Goal: Transaction & Acquisition: Purchase product/service

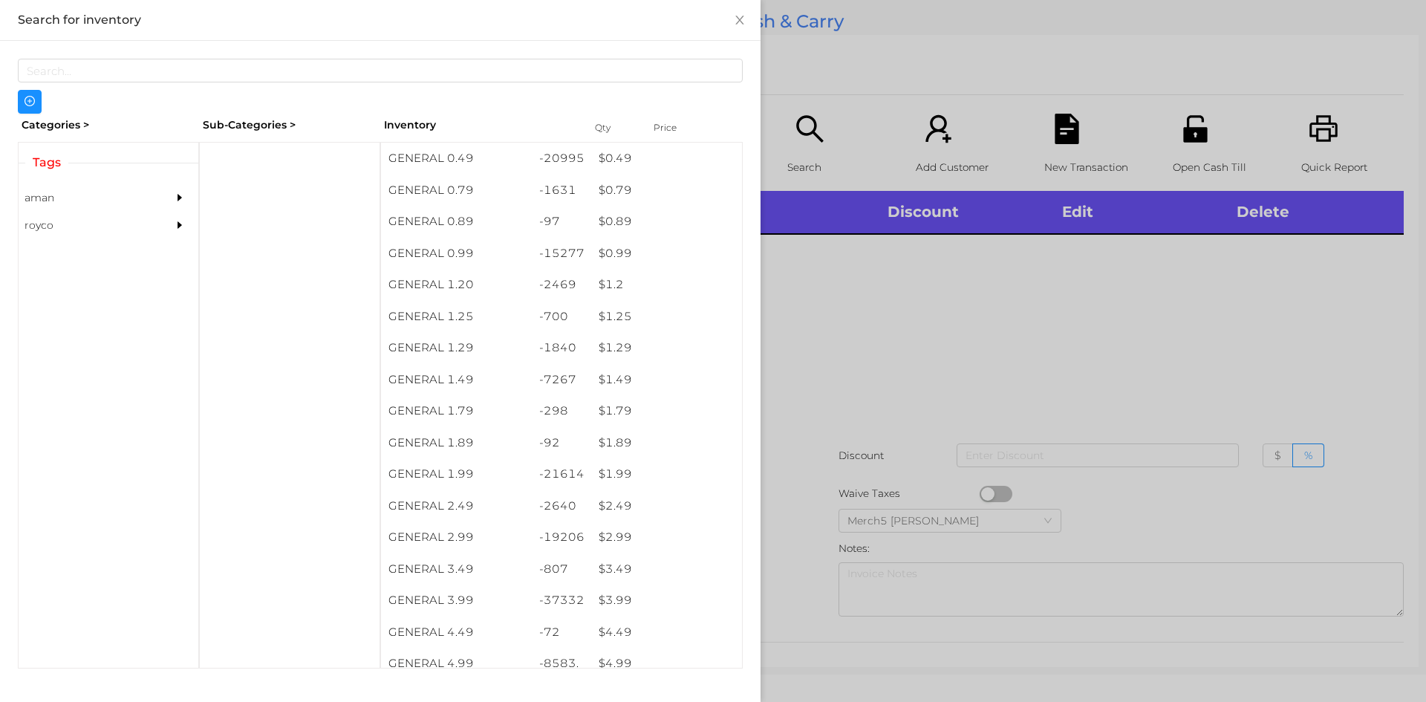
scroll to position [8, 0]
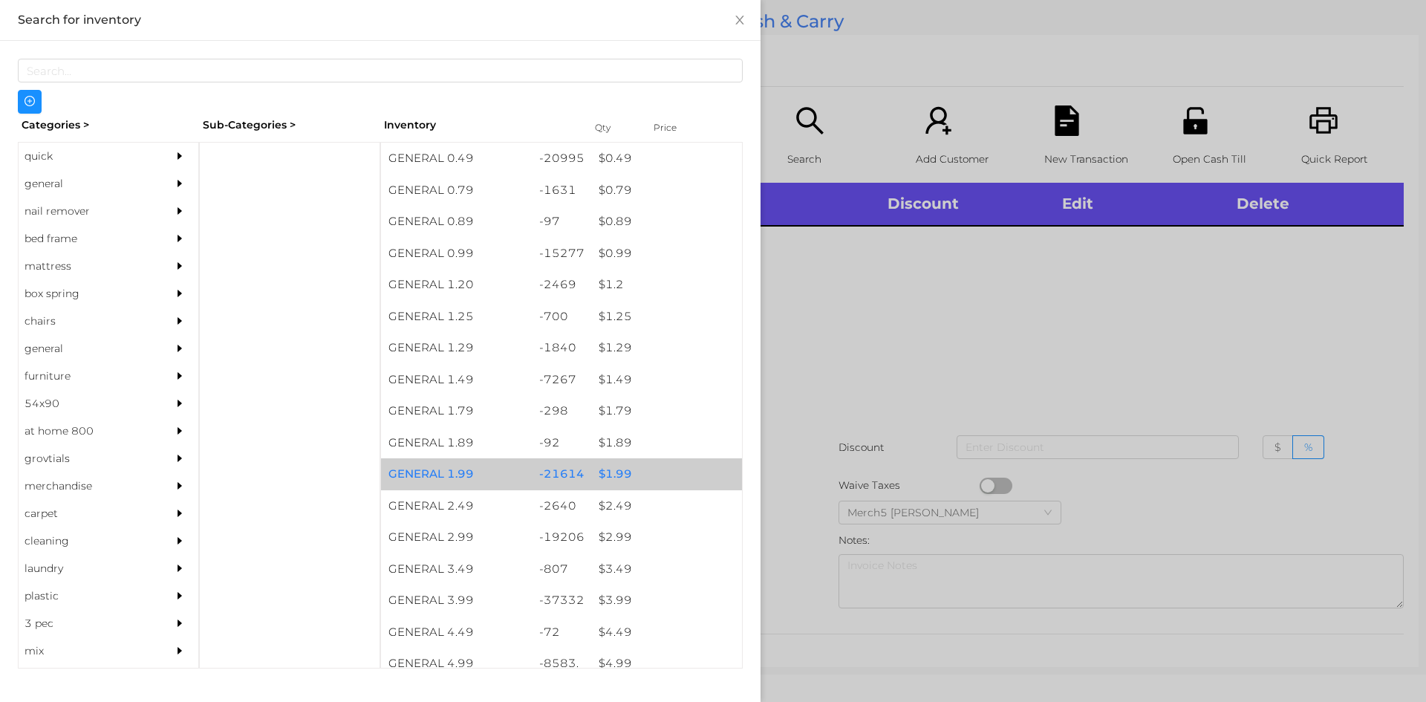
click at [615, 484] on div "$ 1.99" at bounding box center [666, 474] width 151 height 32
click at [614, 484] on div "$ 1.99" at bounding box center [666, 474] width 151 height 32
click at [608, 478] on div "$ 1.99" at bounding box center [666, 474] width 151 height 32
click at [606, 484] on div "$ 1.99" at bounding box center [666, 474] width 151 height 32
click at [602, 481] on div "$ 1.99" at bounding box center [666, 474] width 151 height 32
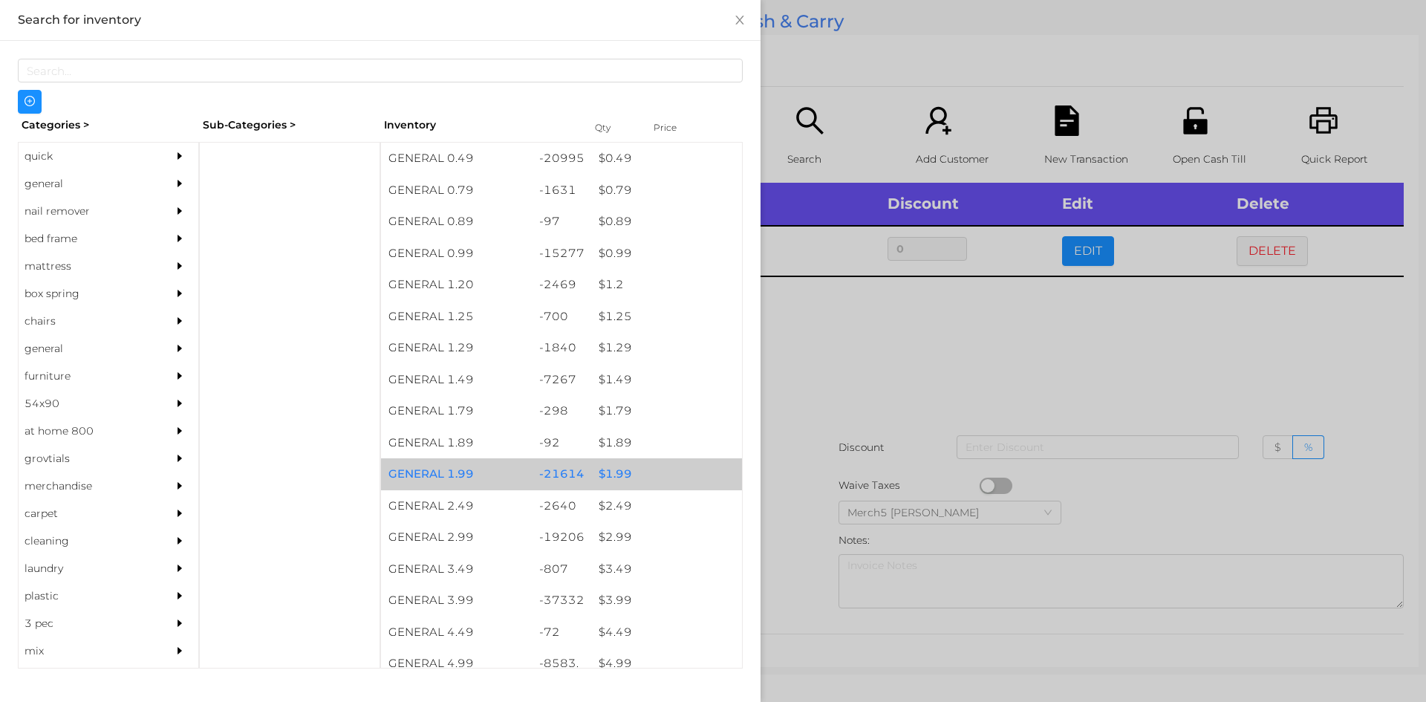
click at [602, 479] on div "$ 1.99" at bounding box center [666, 474] width 151 height 32
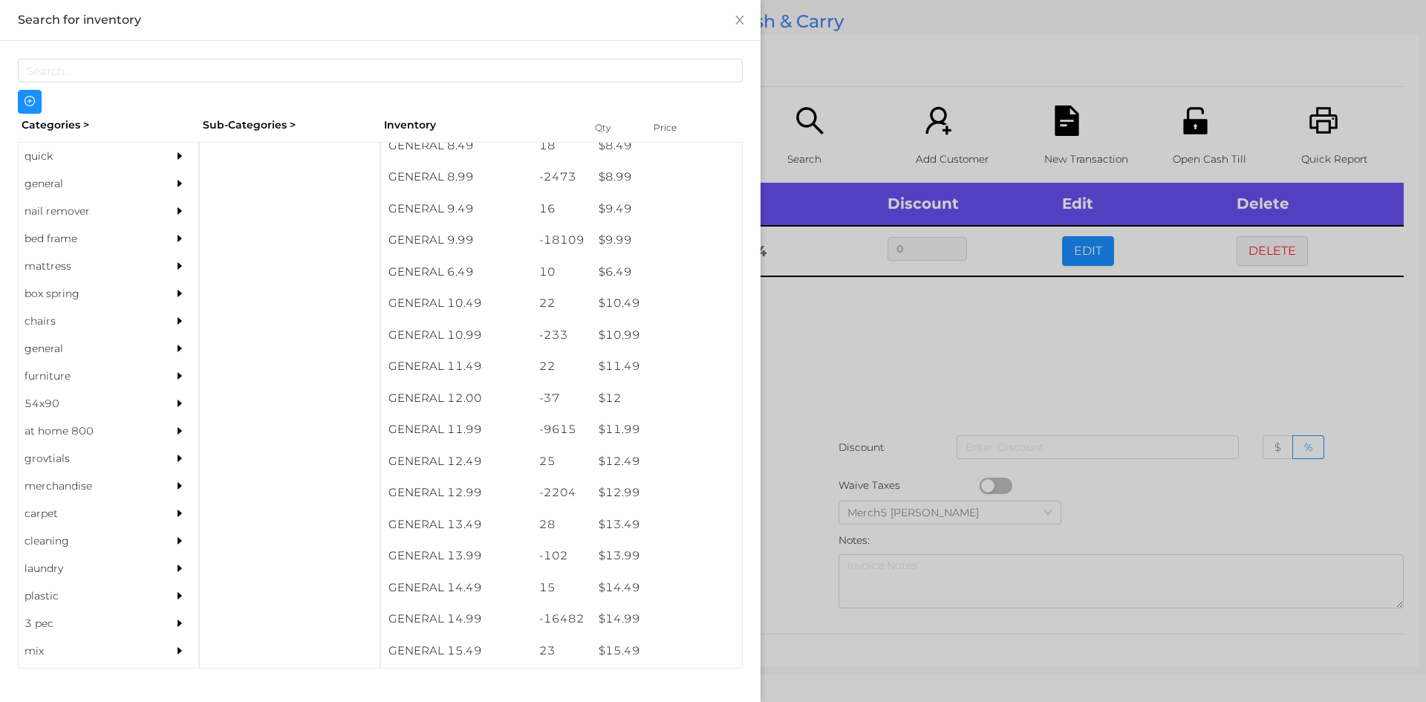
scroll to position [825, 0]
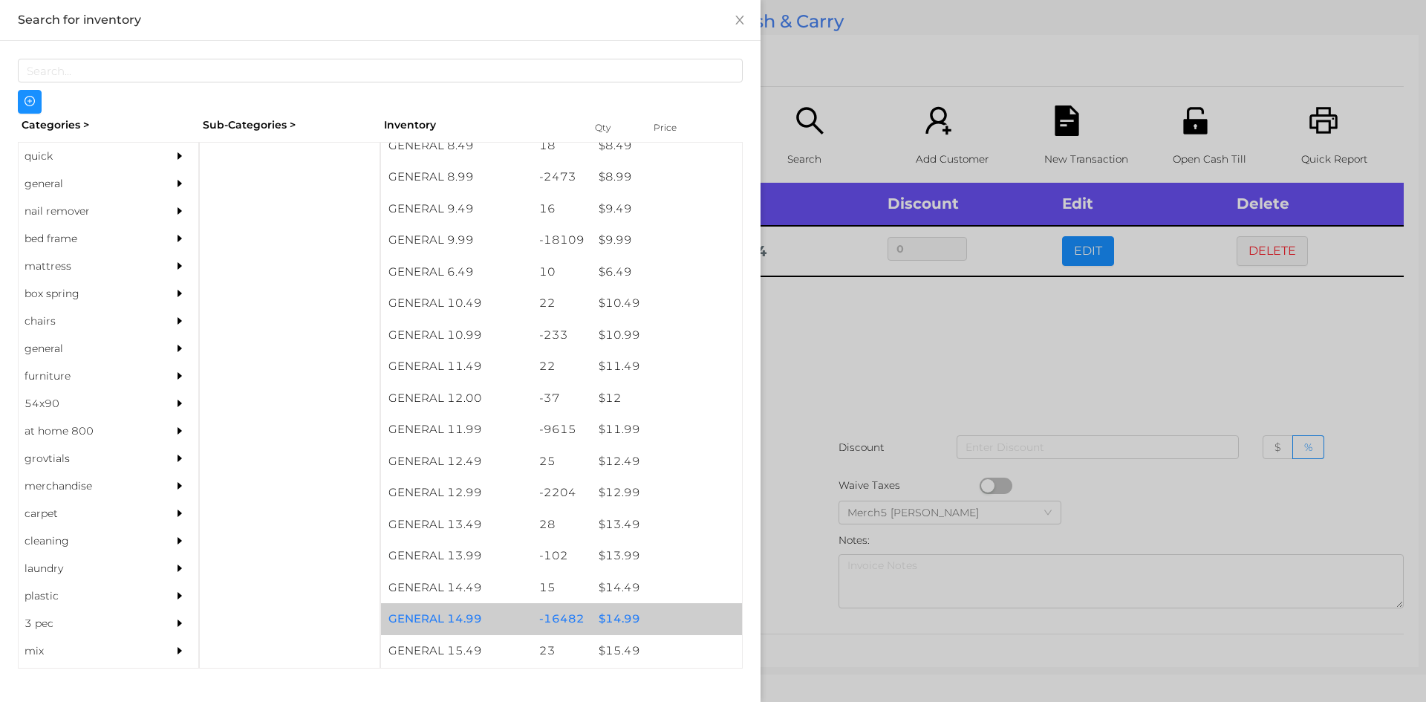
click at [611, 615] on div "$ 14.99" at bounding box center [666, 619] width 151 height 32
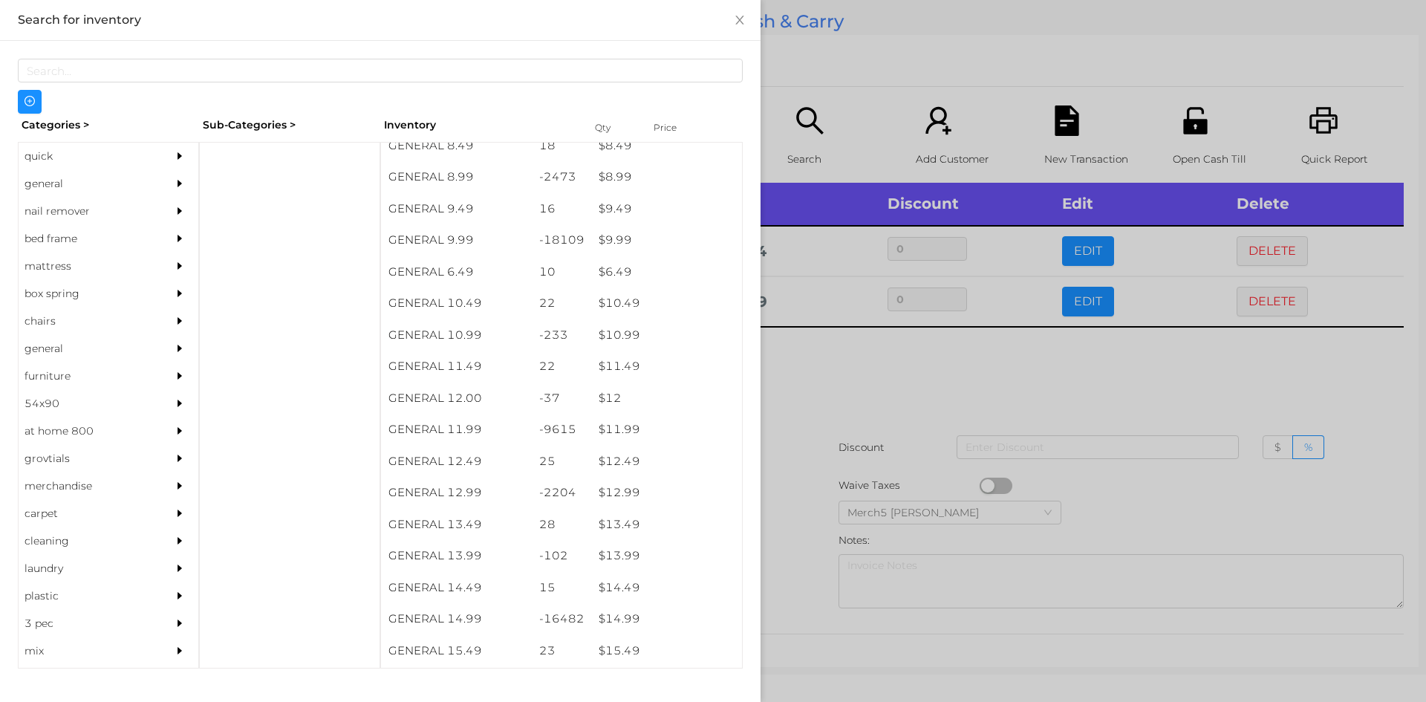
click at [831, 371] on div at bounding box center [713, 351] width 1426 height 702
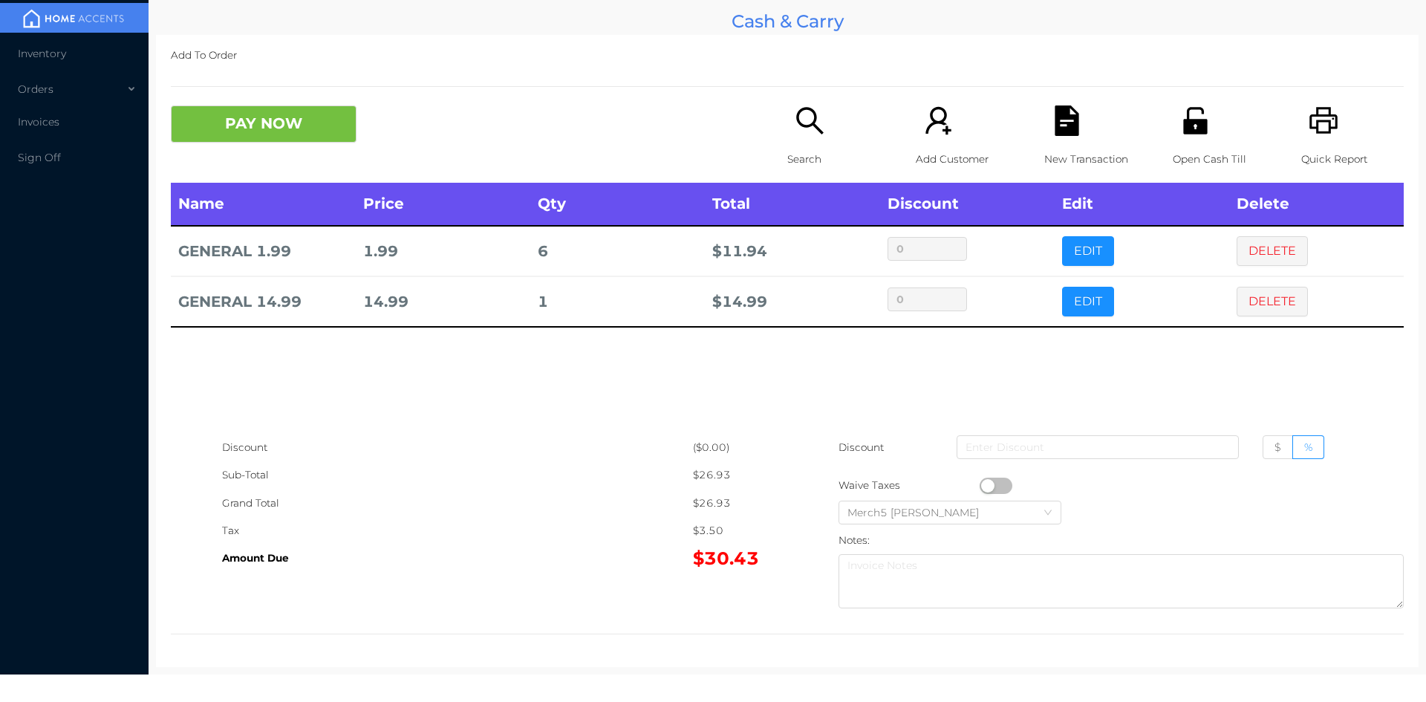
click at [802, 129] on icon "icon: search" at bounding box center [810, 120] width 30 height 30
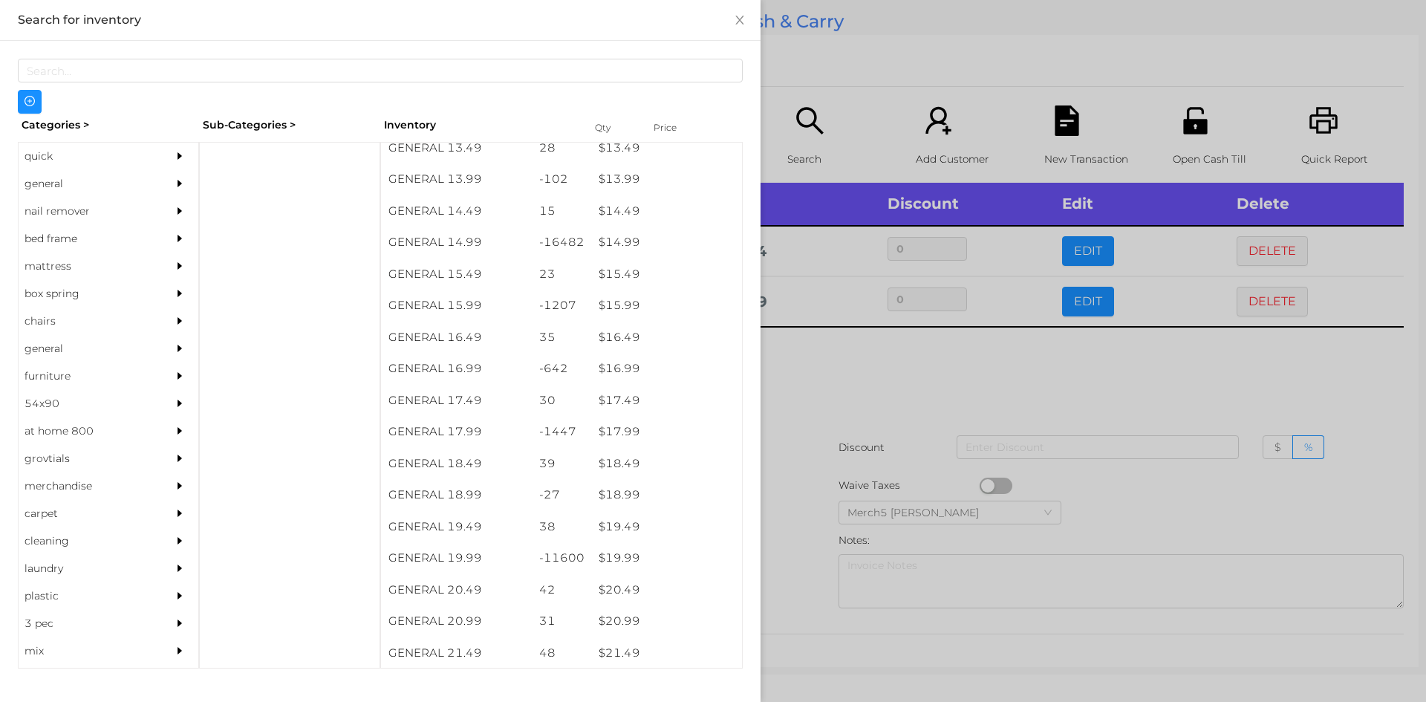
scroll to position [1201, 0]
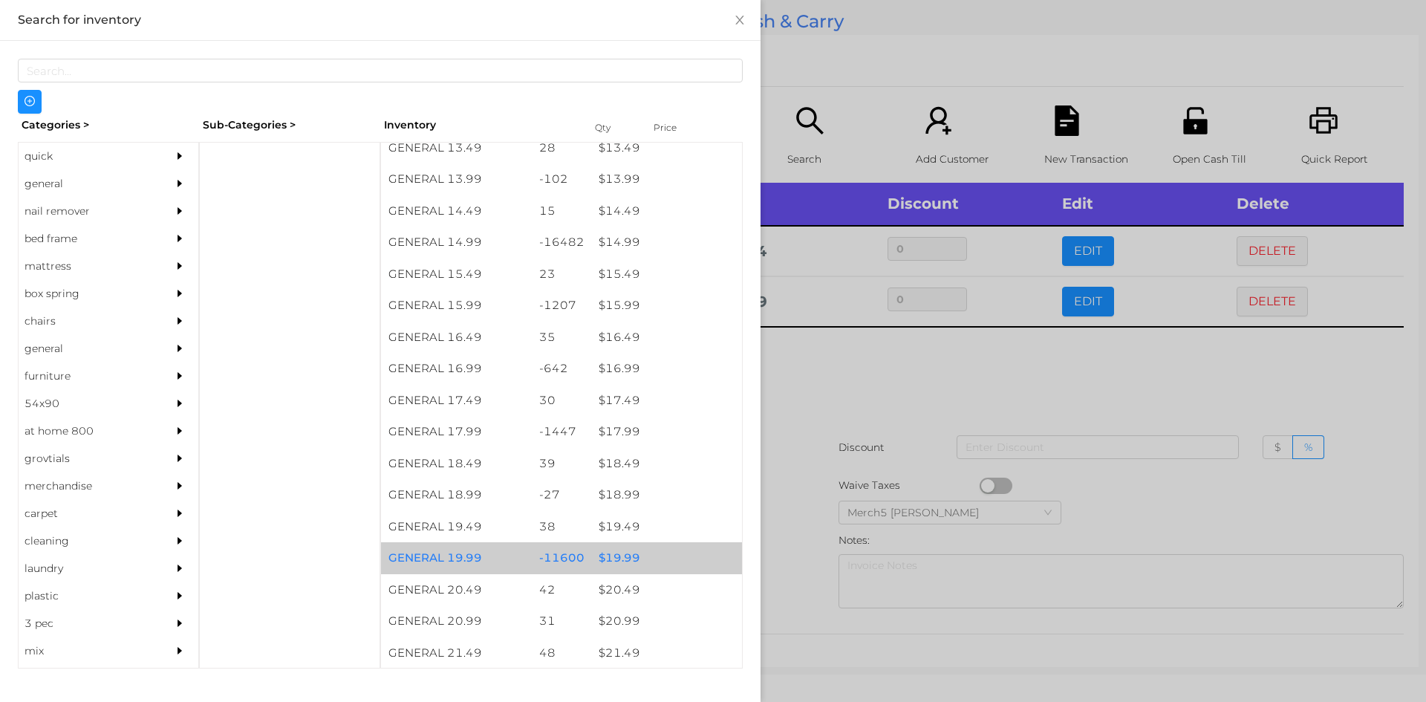
click at [613, 562] on div "$ 19.99" at bounding box center [666, 558] width 151 height 32
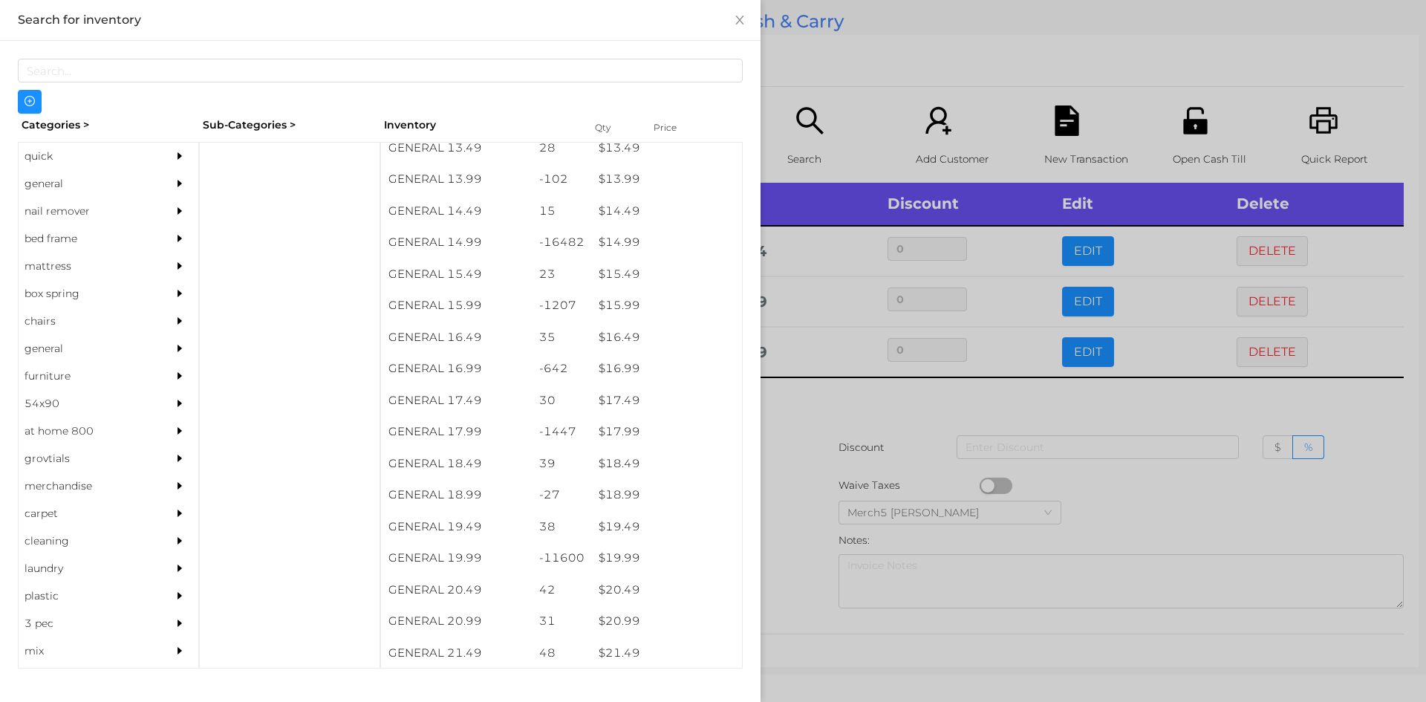
click at [813, 415] on div at bounding box center [713, 351] width 1426 height 702
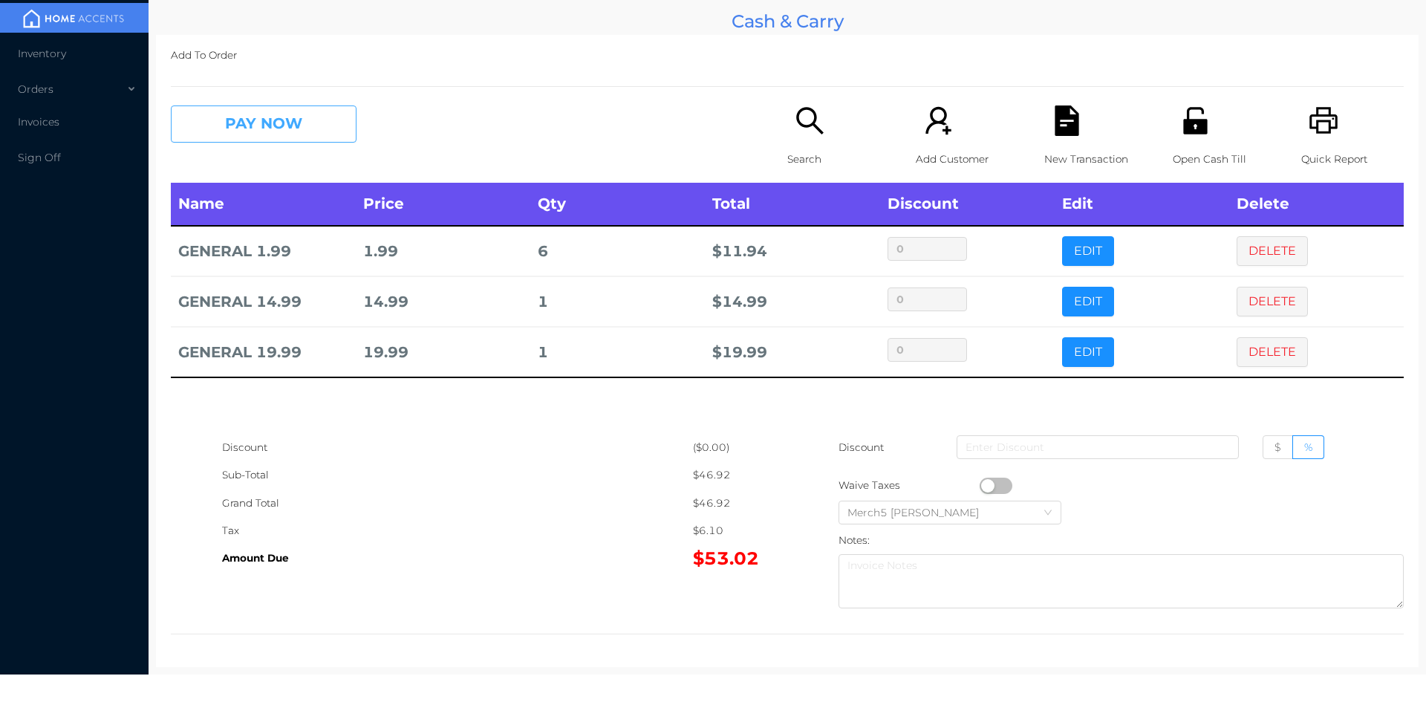
click at [321, 132] on button "PAY NOW" at bounding box center [264, 123] width 186 height 37
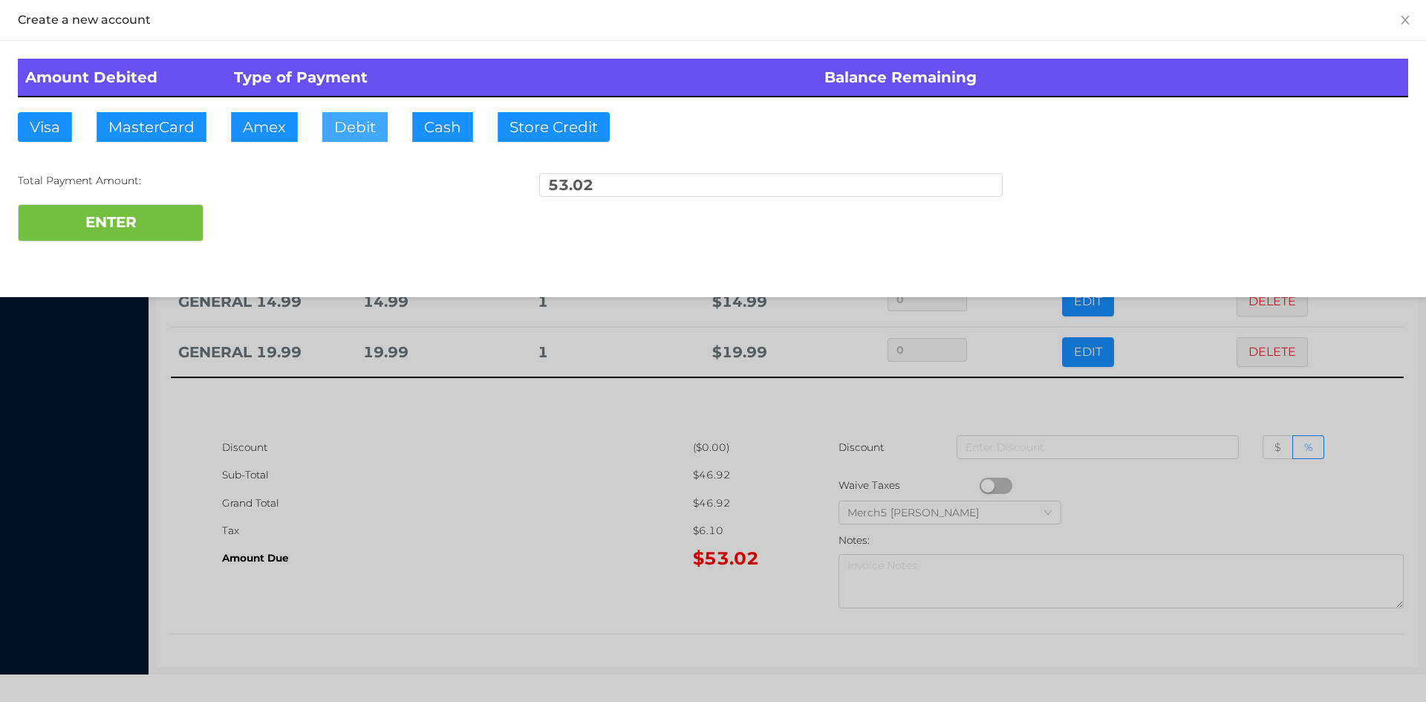
click at [360, 117] on button "Debit" at bounding box center [354, 127] width 65 height 30
click at [142, 228] on button "ENTER" at bounding box center [111, 222] width 186 height 37
